Goal: Use online tool/utility: Utilize a website feature to perform a specific function

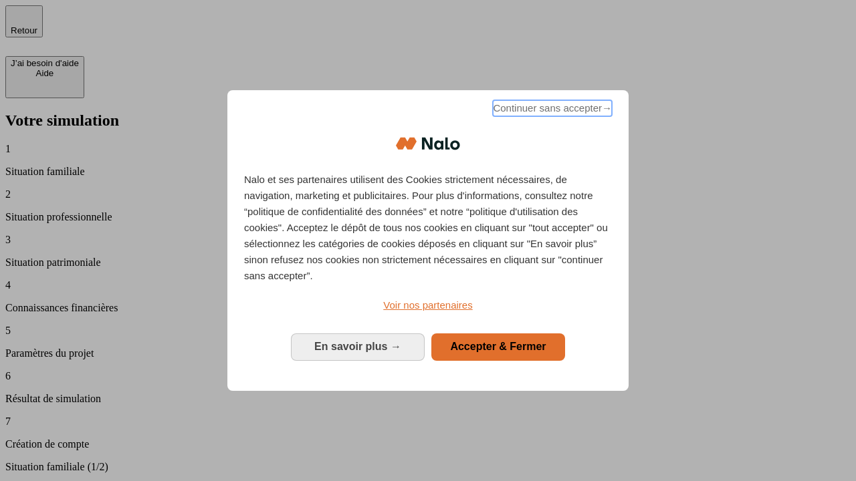
click at [551, 110] on span "Continuer sans accepter →" at bounding box center [552, 108] width 119 height 16
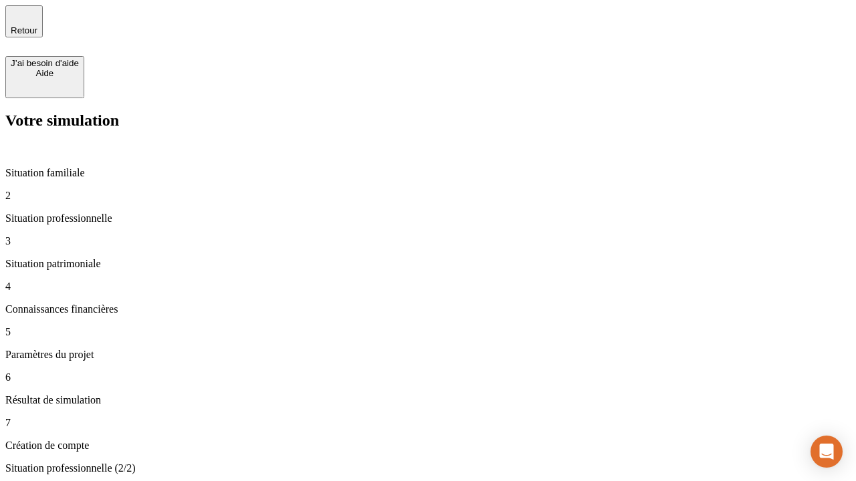
type input "30 000"
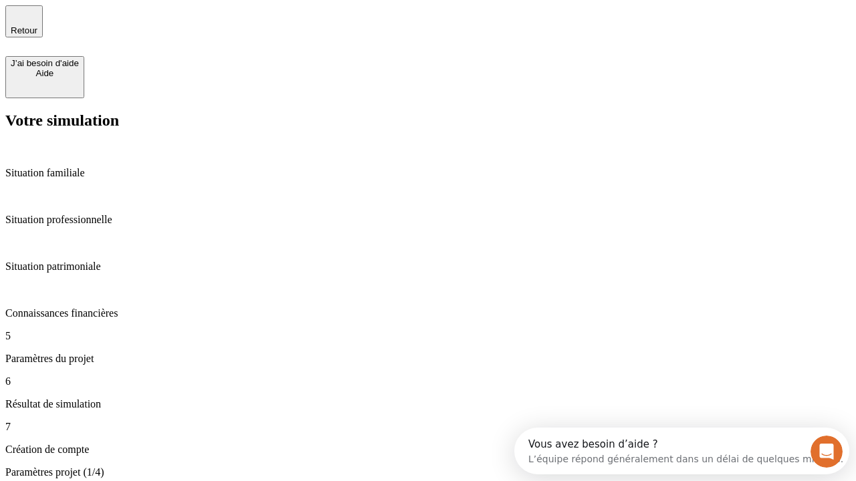
type input "25"
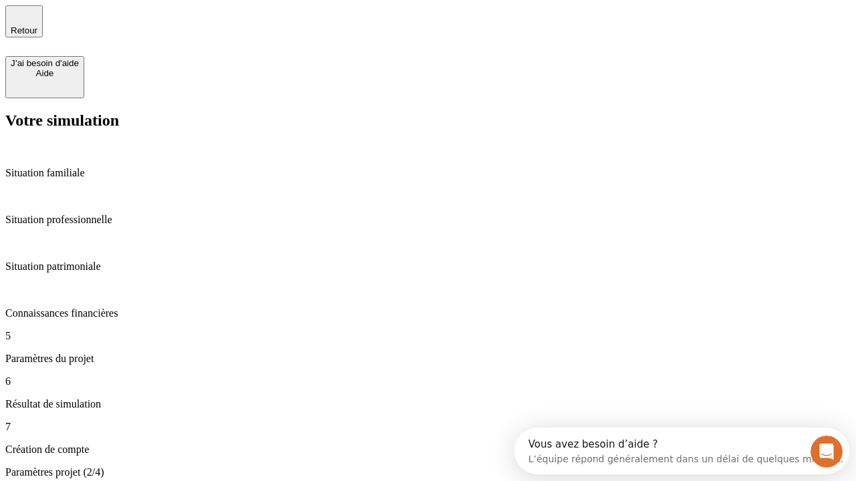
type input "1 000"
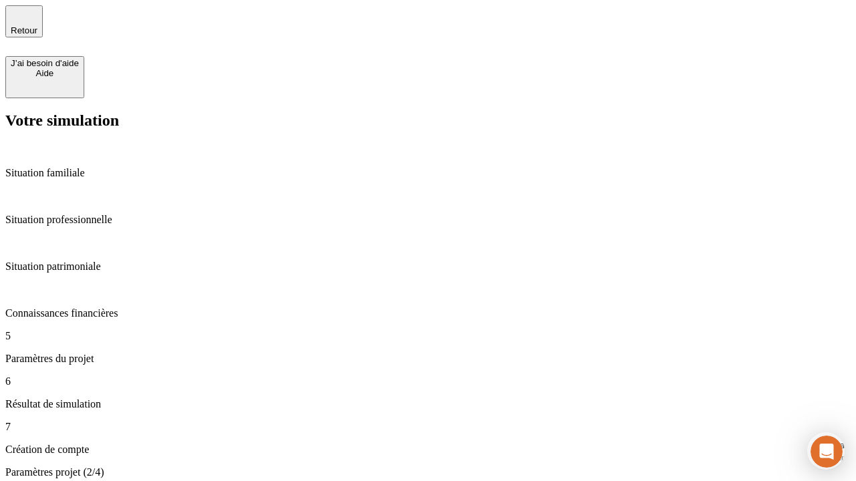
type input "640"
